Goal: Communication & Community: Answer question/provide support

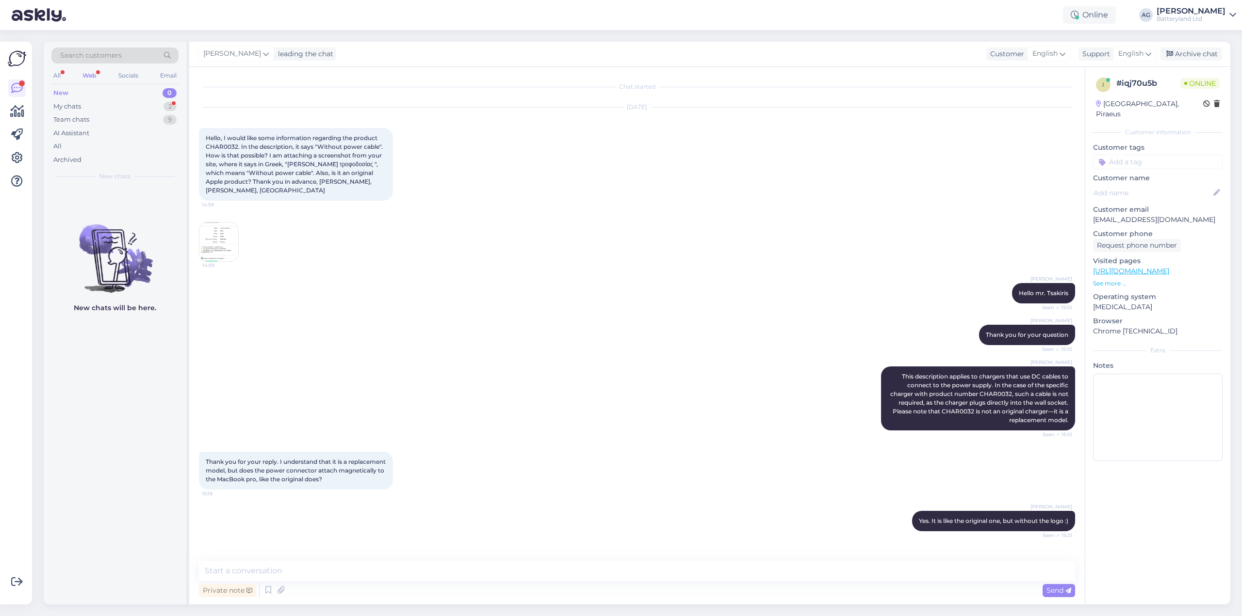
scroll to position [193, 0]
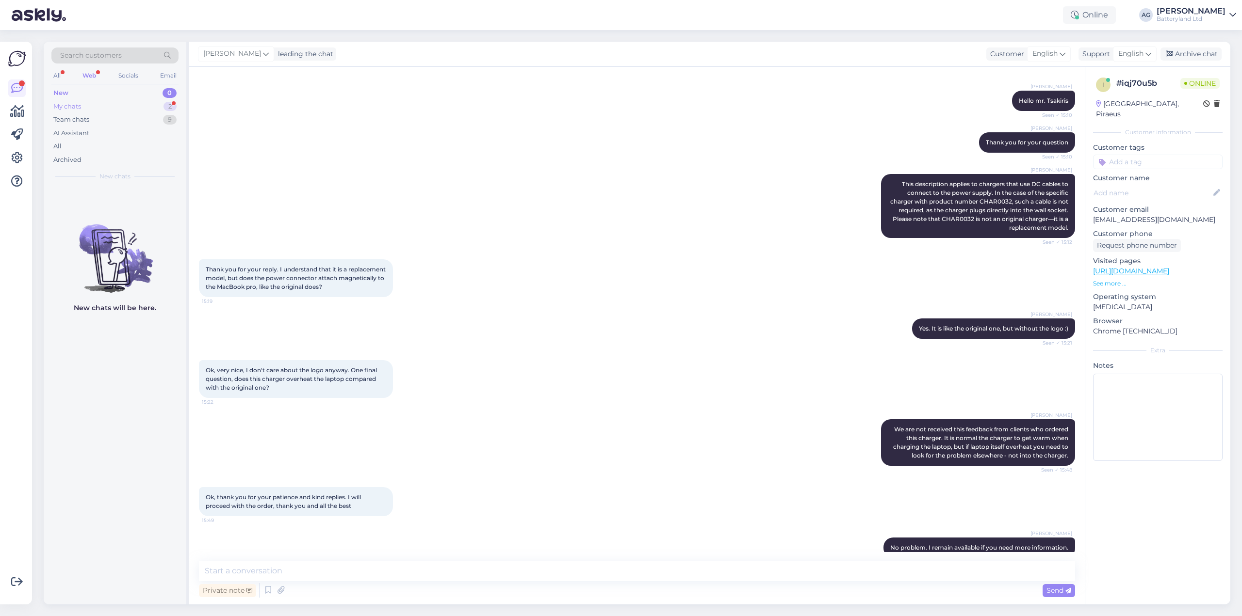
click at [60, 104] on div "My chats" at bounding box center [67, 107] width 28 height 10
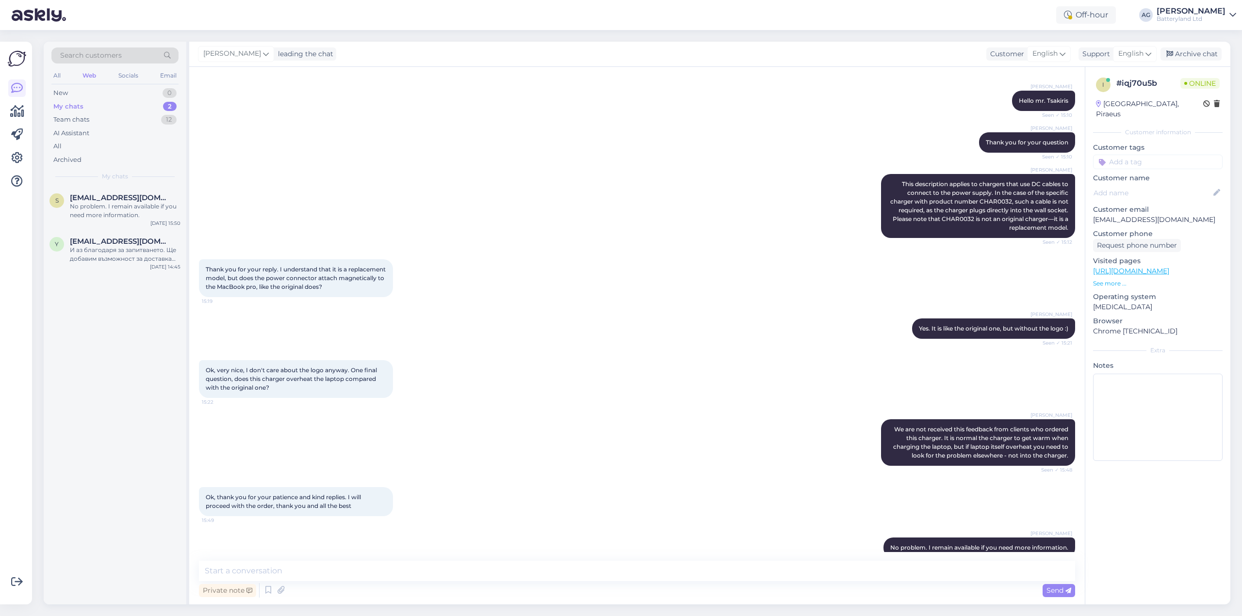
click at [92, 71] on div "Web" at bounding box center [89, 75] width 17 height 13
click at [71, 118] on div "Team chats" at bounding box center [71, 120] width 36 height 10
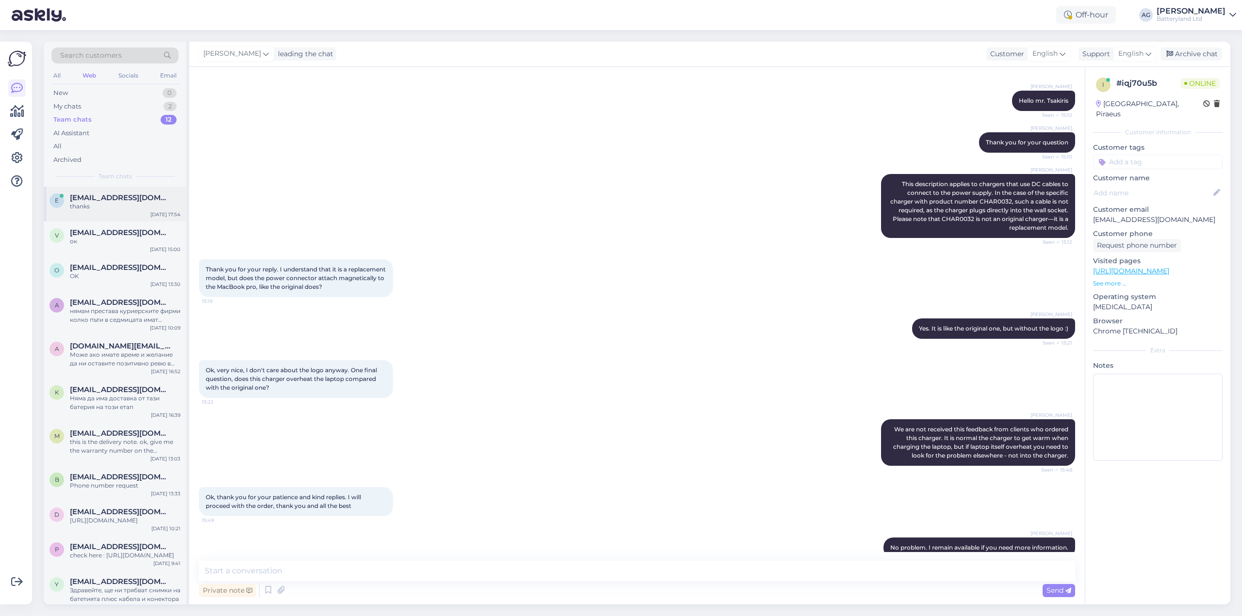
click at [93, 195] on span "[EMAIL_ADDRESS][DOMAIN_NAME]" at bounding box center [120, 198] width 101 height 9
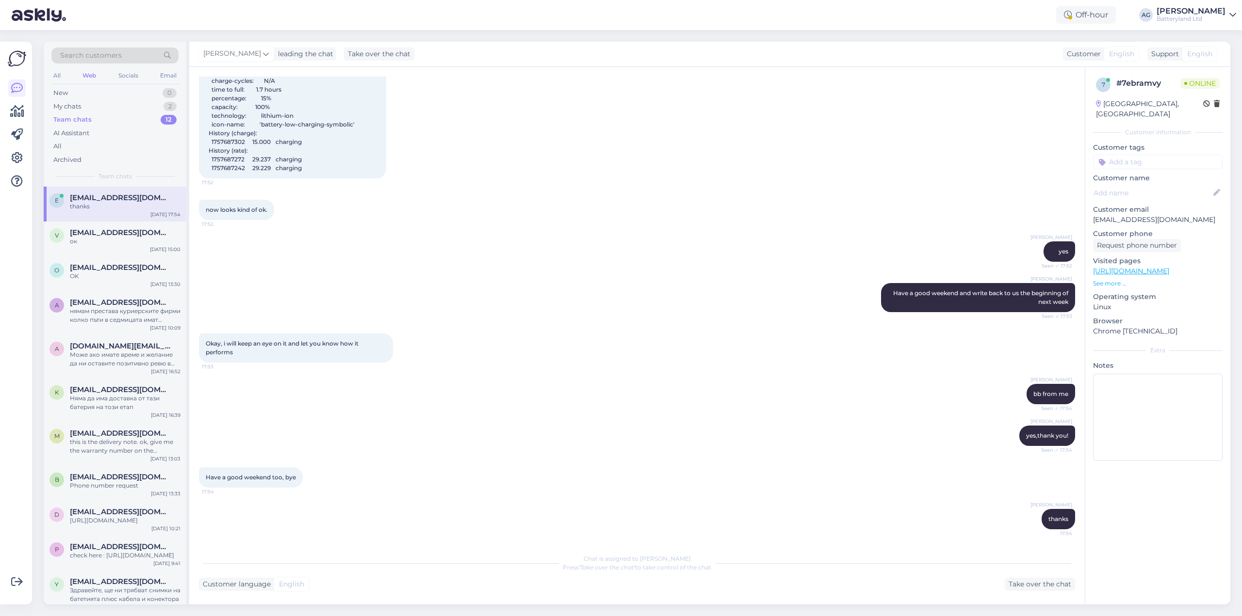
scroll to position [2531, 0]
click at [1119, 220] on p "[EMAIL_ADDRESS][DOMAIN_NAME]" at bounding box center [1158, 220] width 130 height 10
copy p "eduardharsing"
click at [675, 455] on div "[PERSON_NAME] yes,thank you! Seen ✓ 17:54" at bounding box center [637, 436] width 876 height 42
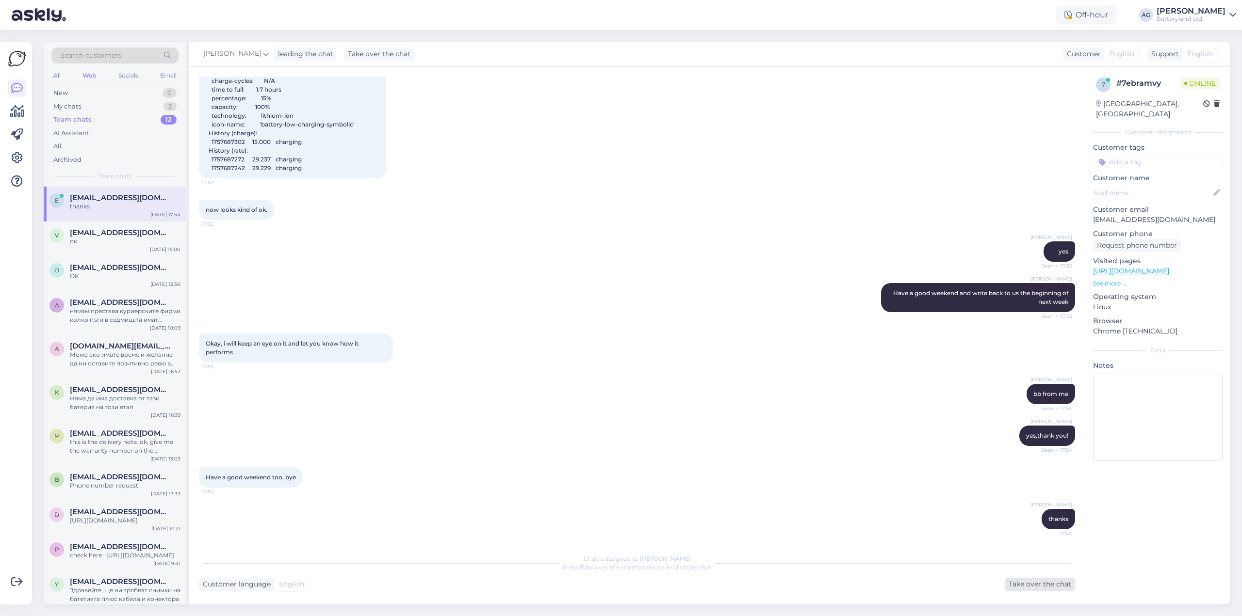
click at [1030, 587] on div "Take over the chat" at bounding box center [1040, 584] width 70 height 13
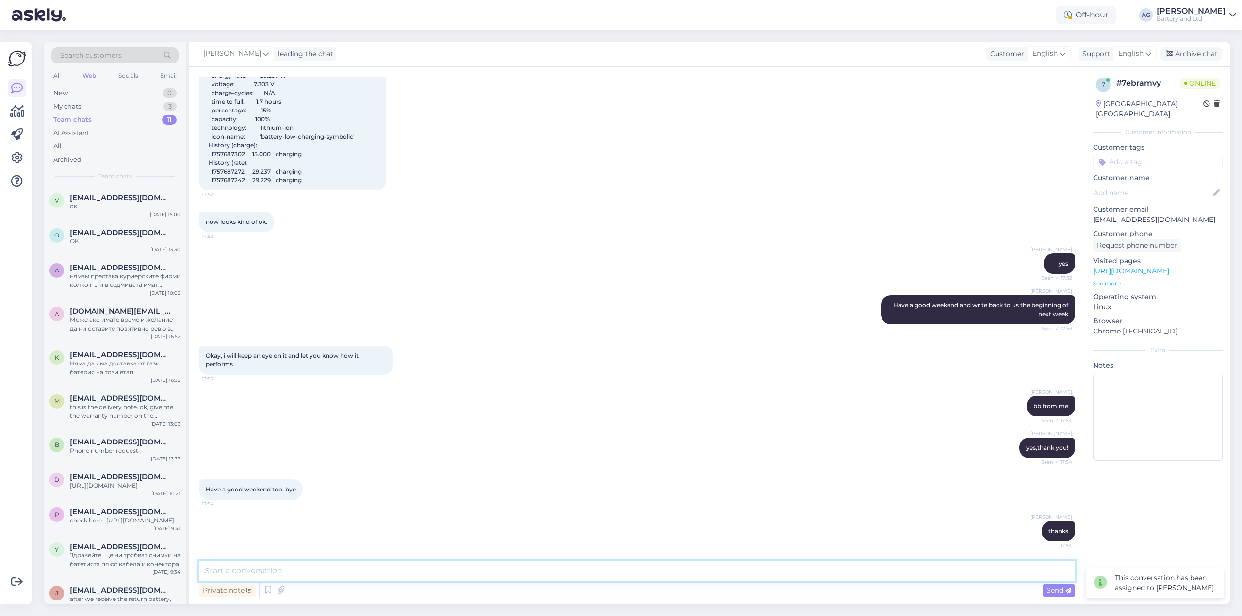
click at [521, 570] on textarea at bounding box center [637, 571] width 876 height 20
type textarea "Hello, are you still there?"
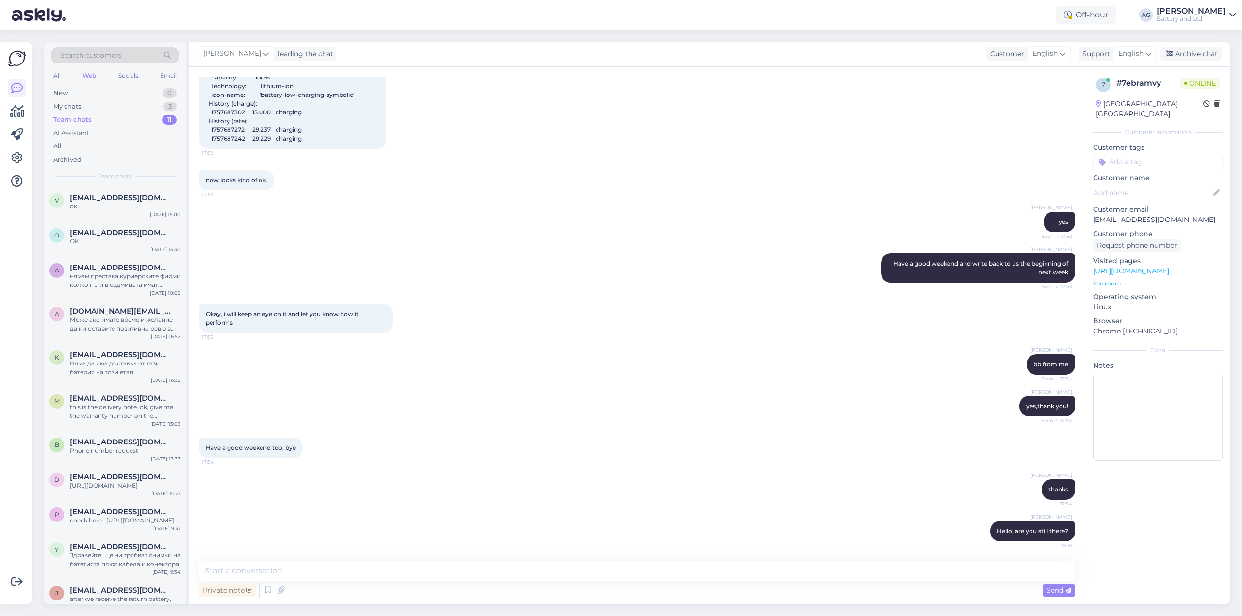
click at [1104, 283] on p "See more ..." at bounding box center [1158, 283] width 130 height 9
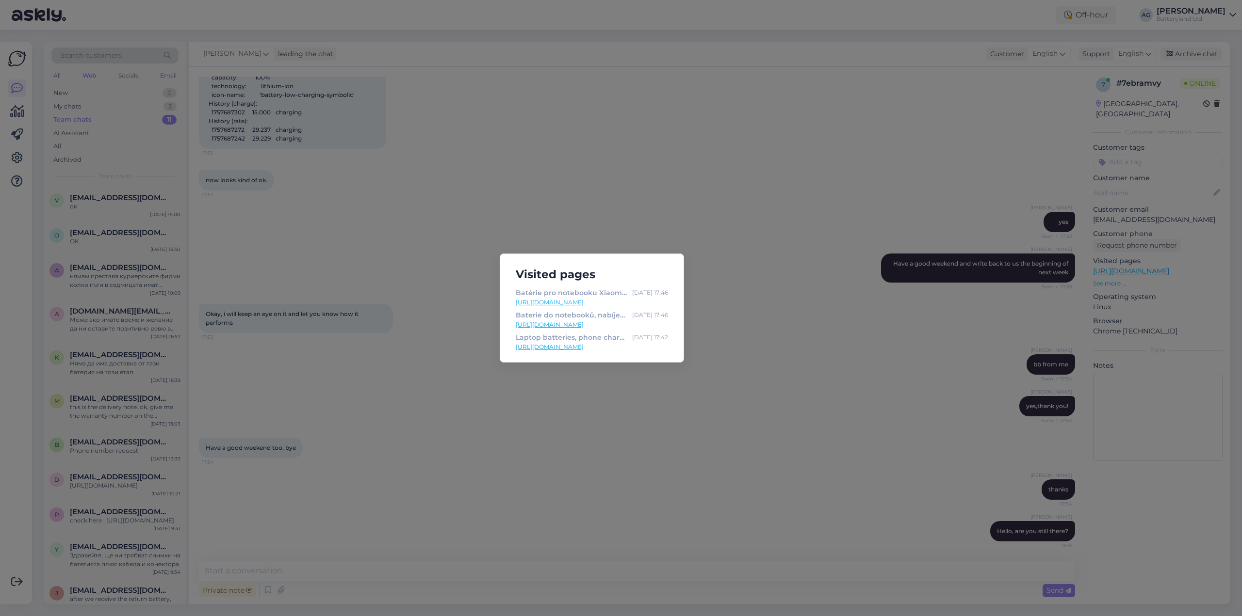
click at [792, 120] on div "Visited pages Batérie pro notebooku Xiaomi TM1701 | Batteryland ⚡️ [DATE] 17:46…" at bounding box center [621, 308] width 1242 height 616
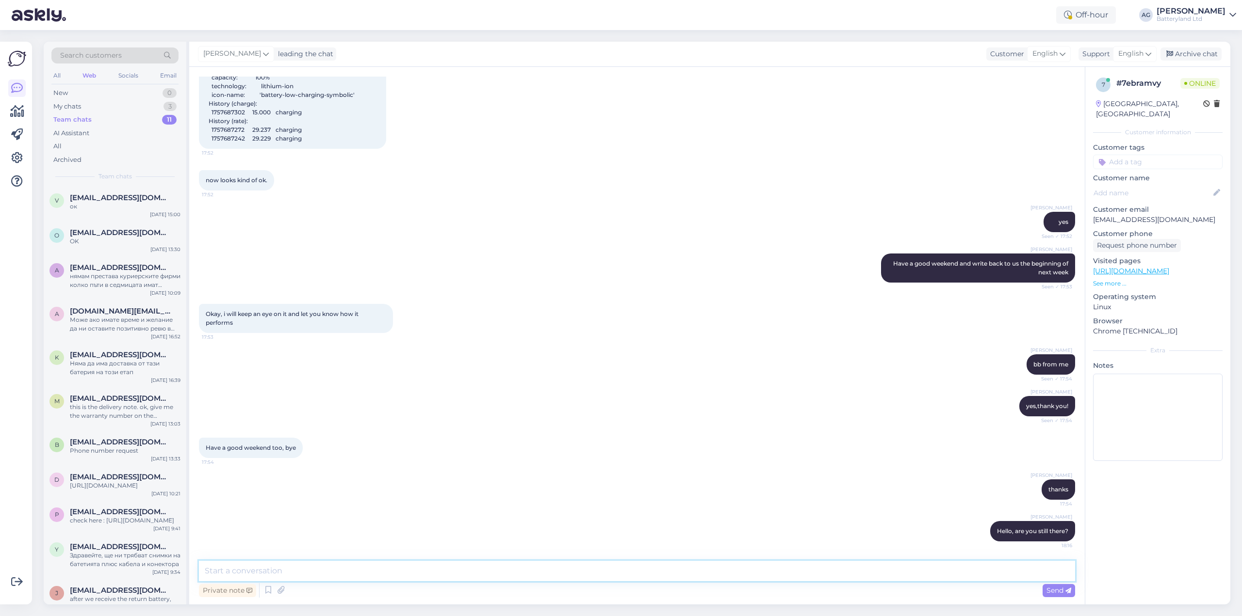
click at [563, 567] on textarea at bounding box center [637, 571] width 876 height 20
click at [353, 569] on textarea at bounding box center [637, 571] width 876 height 20
paste textarea "My colleague [PERSON_NAME], whom you spoke with earlier, mentioned your case an…"
type textarea "My colleague [PERSON_NAME], whom you spoke with earlier, mentioned your case an…"
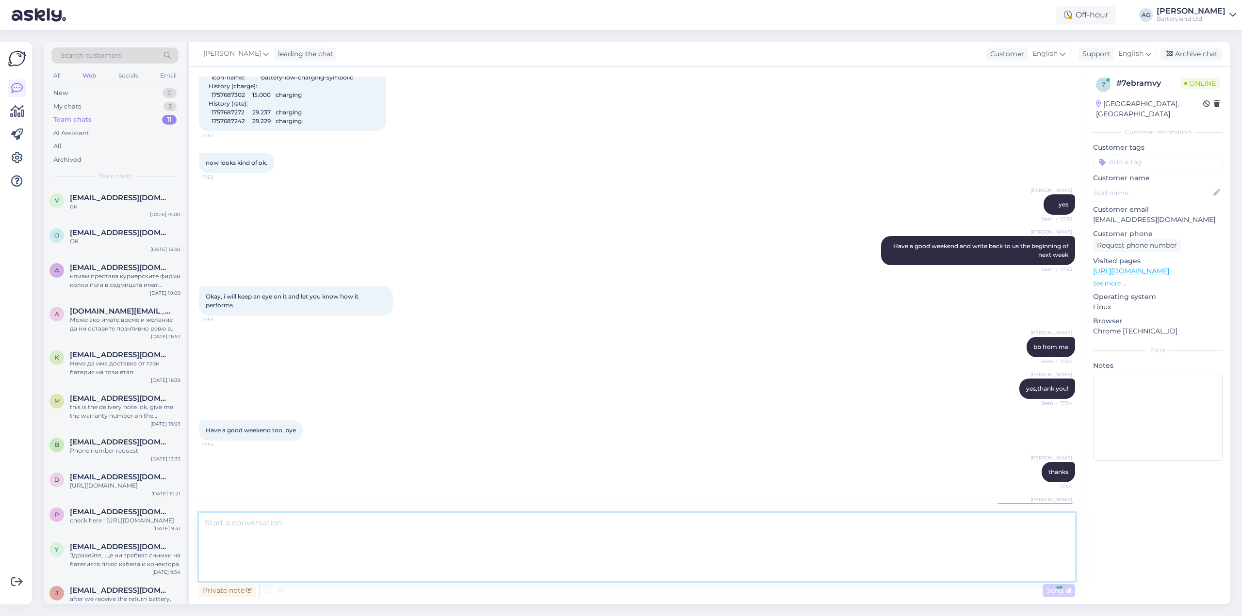
scroll to position [2672, 0]
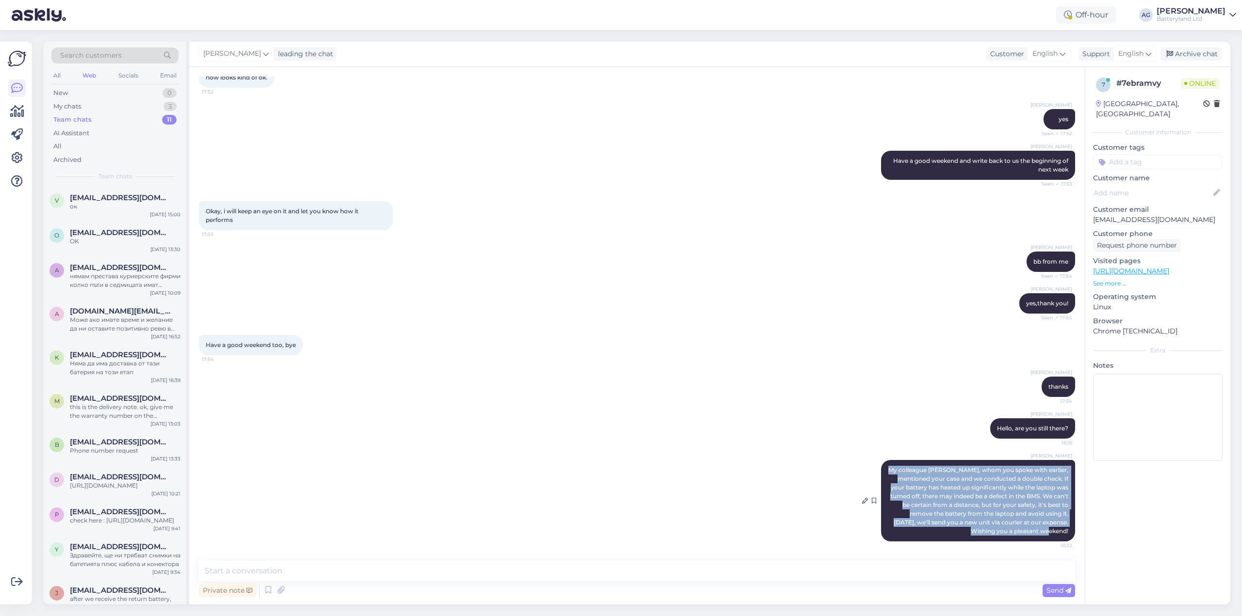
drag, startPoint x: 883, startPoint y: 461, endPoint x: 1063, endPoint y: 530, distance: 192.7
click at [1063, 530] on div "[PERSON_NAME] My colleague [PERSON_NAME], whom you spoke with earlier, mentione…" at bounding box center [978, 500] width 194 height 81
copy span "My colleague [PERSON_NAME], whom you spoke with earlier, mentioned your case an…"
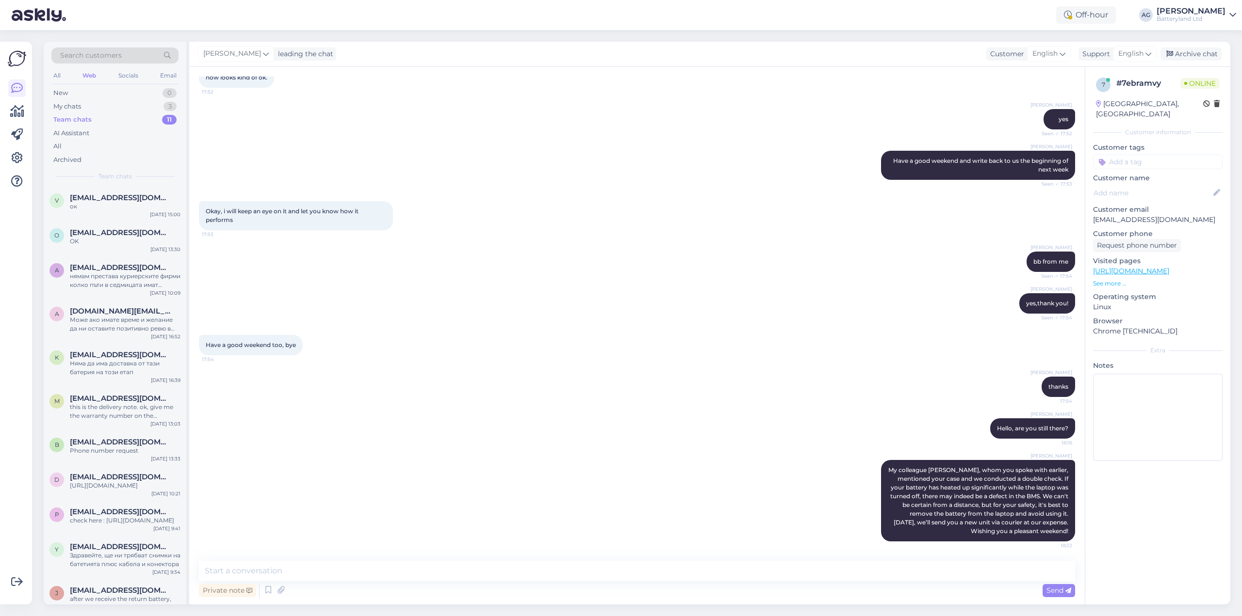
click at [698, 348] on div "Have a good weekend too, bye 17:54" at bounding box center [637, 345] width 876 height 42
click at [936, 487] on span "My colleague [PERSON_NAME], whom you spoke with earlier, mentioned your case an…" at bounding box center [978, 501] width 181 height 68
click at [591, 390] on div "[PERSON_NAME] thanks 17:54" at bounding box center [637, 387] width 876 height 42
